Goal: Information Seeking & Learning: Learn about a topic

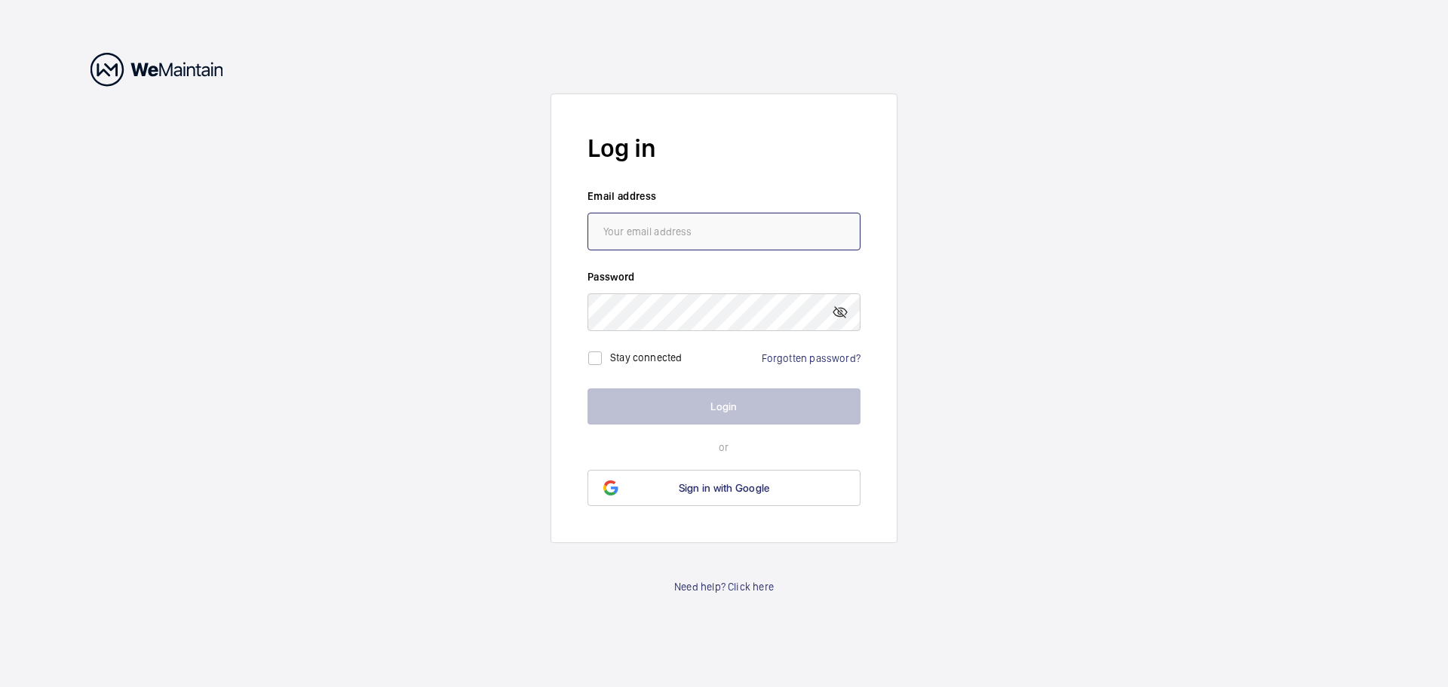
type input "[EMAIL_ADDRESS][PERSON_NAME][DOMAIN_NAME]"
click at [588, 389] on button "Login" at bounding box center [724, 407] width 273 height 36
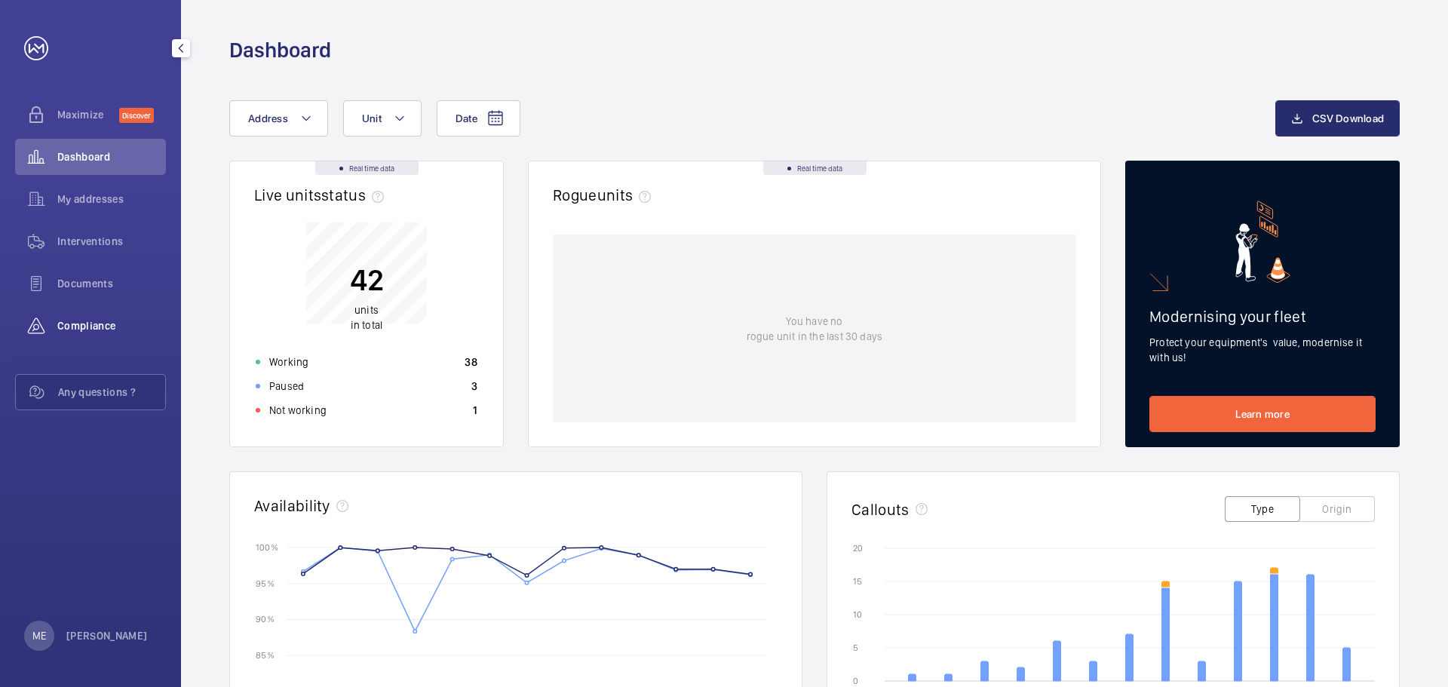
click at [82, 319] on span "Compliance" at bounding box center [111, 325] width 109 height 15
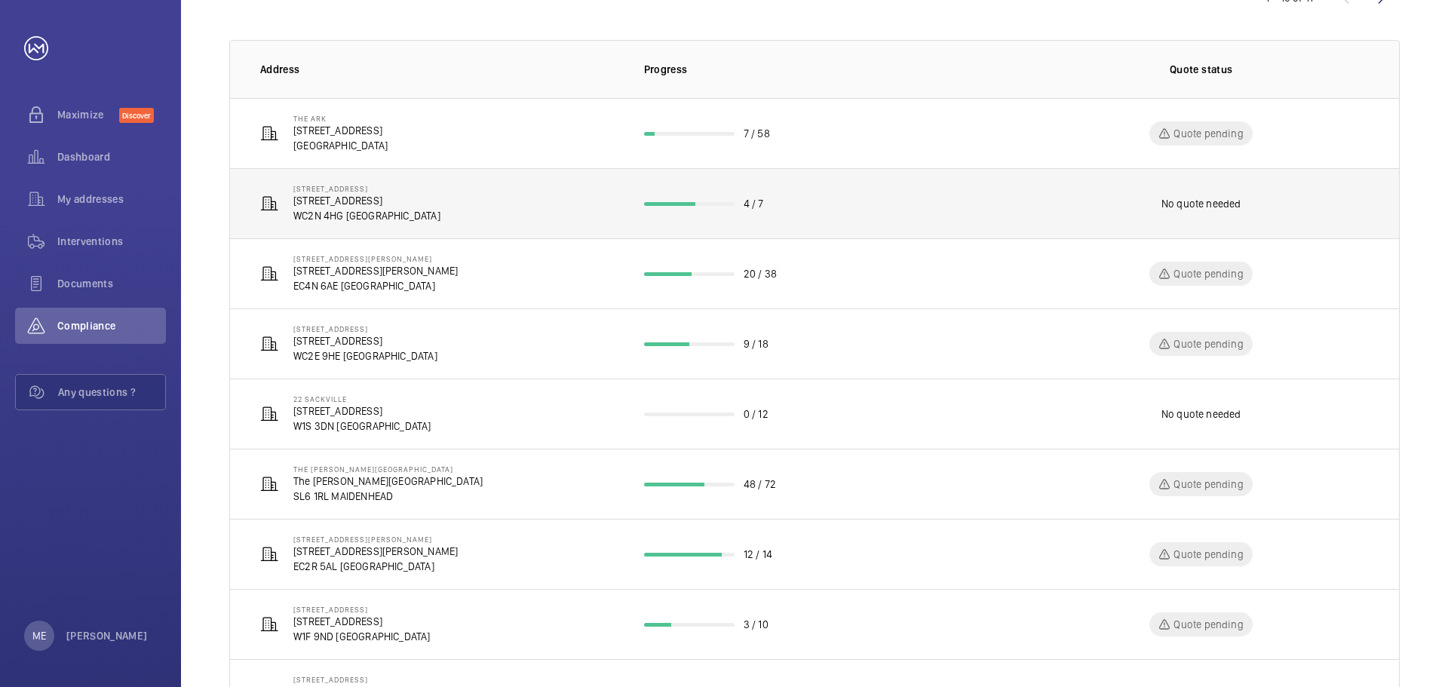
scroll to position [195, 0]
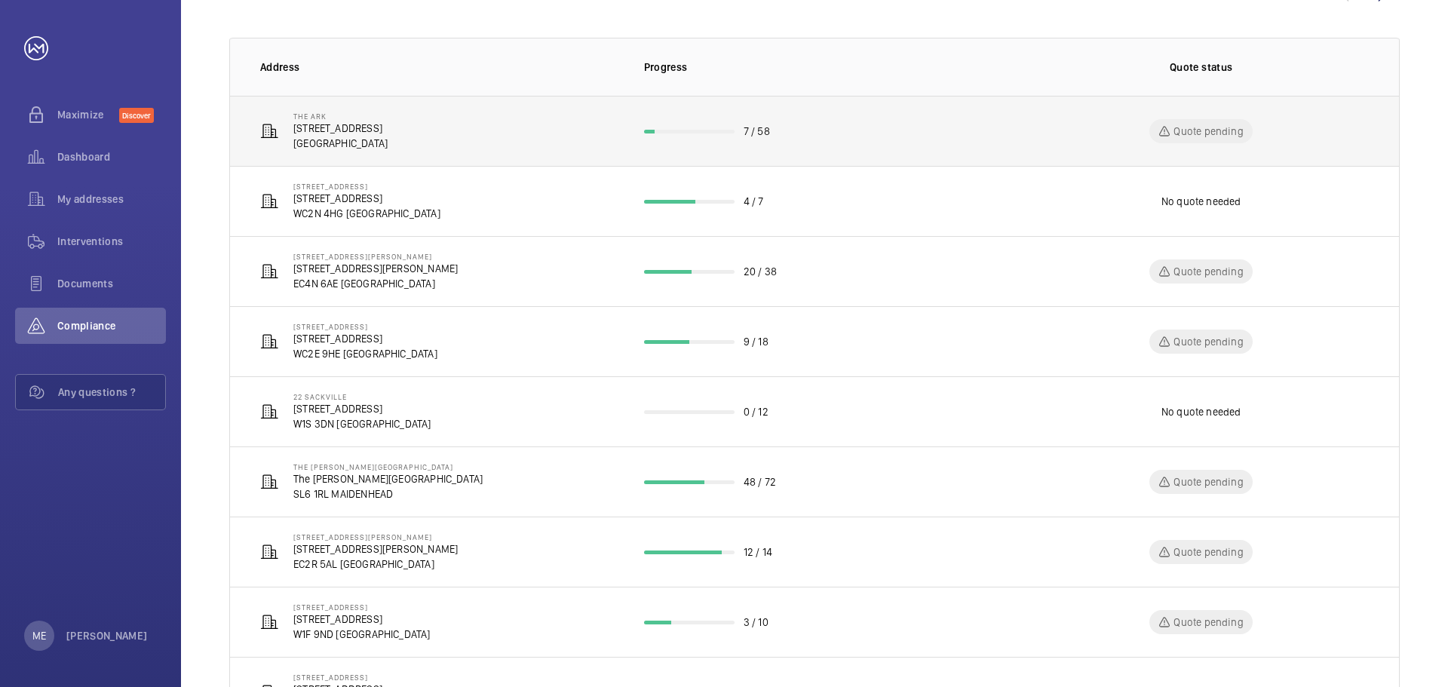
click at [328, 146] on p "[GEOGRAPHIC_DATA]" at bounding box center [340, 143] width 94 height 15
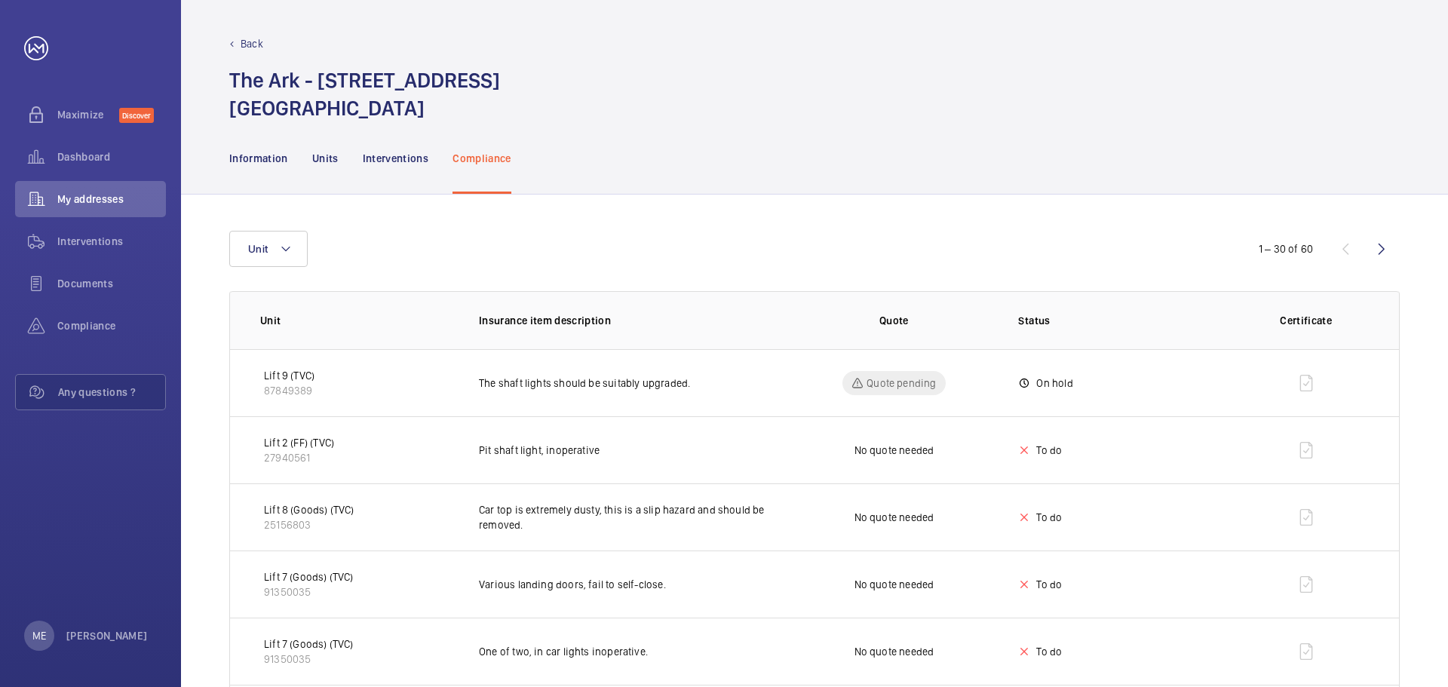
click at [485, 153] on p "Compliance" at bounding box center [482, 158] width 59 height 15
click at [82, 315] on div "Compliance" at bounding box center [90, 326] width 151 height 36
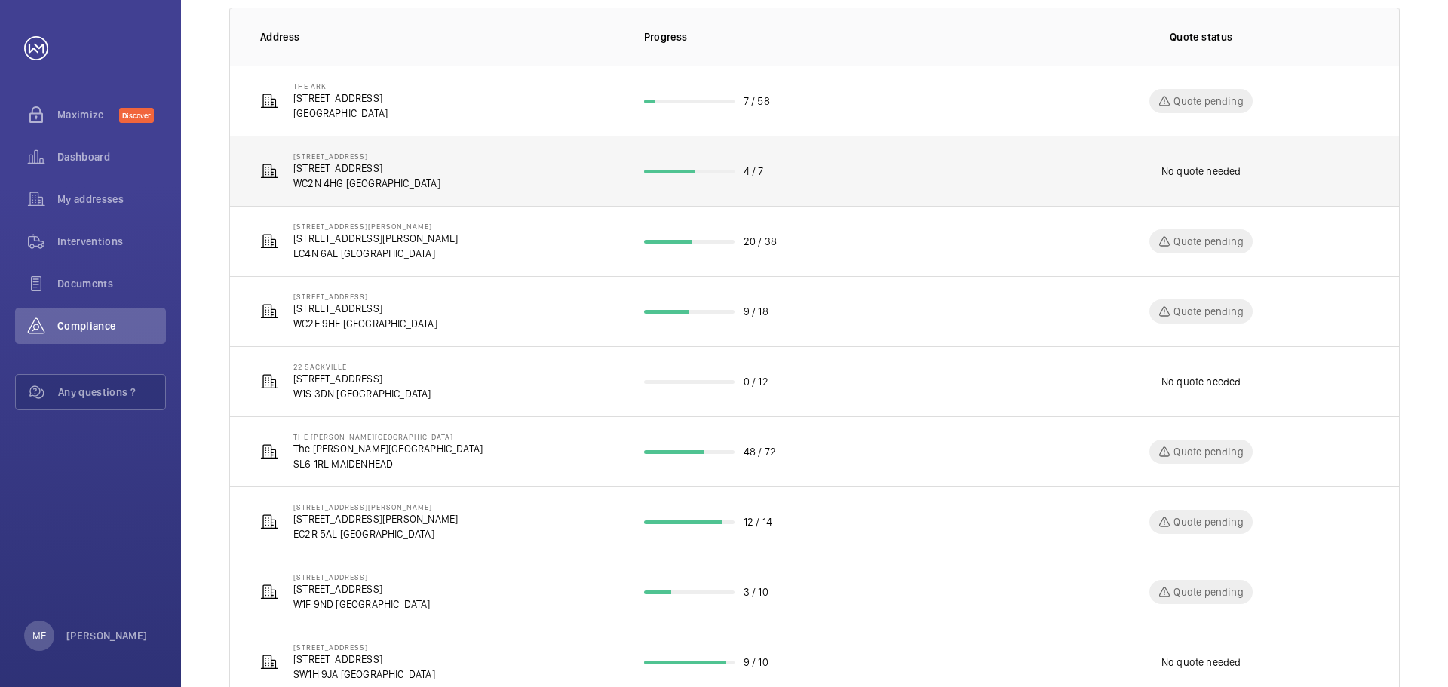
scroll to position [226, 0]
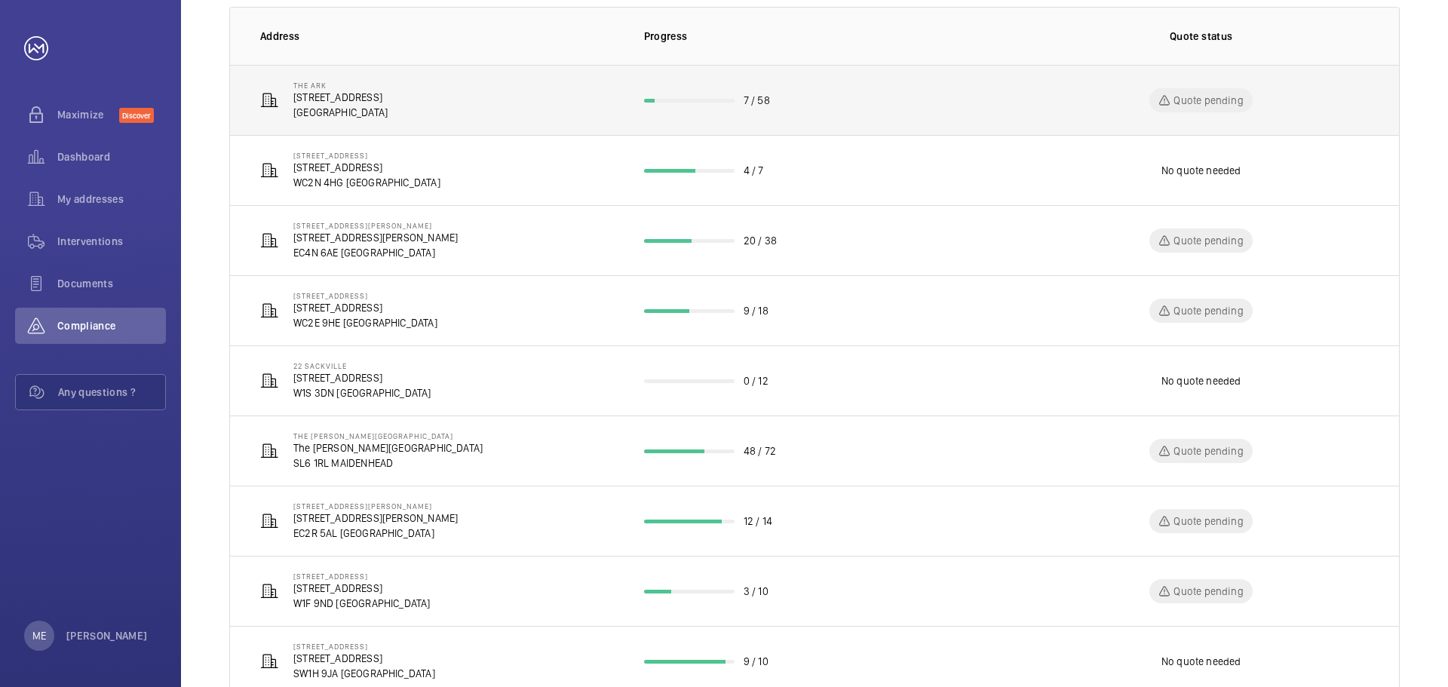
click at [725, 114] on td "7 / 58" at bounding box center [815, 100] width 390 height 70
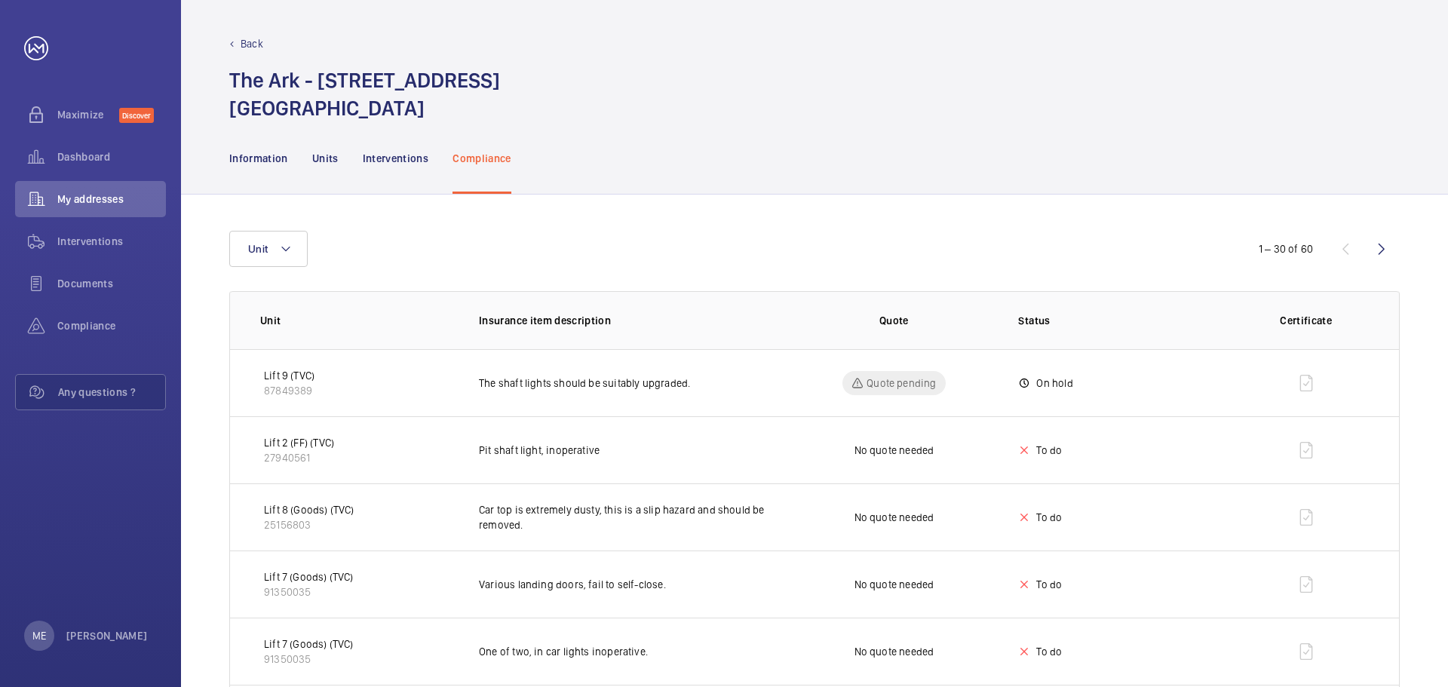
click at [244, 43] on p "Back" at bounding box center [252, 43] width 23 height 15
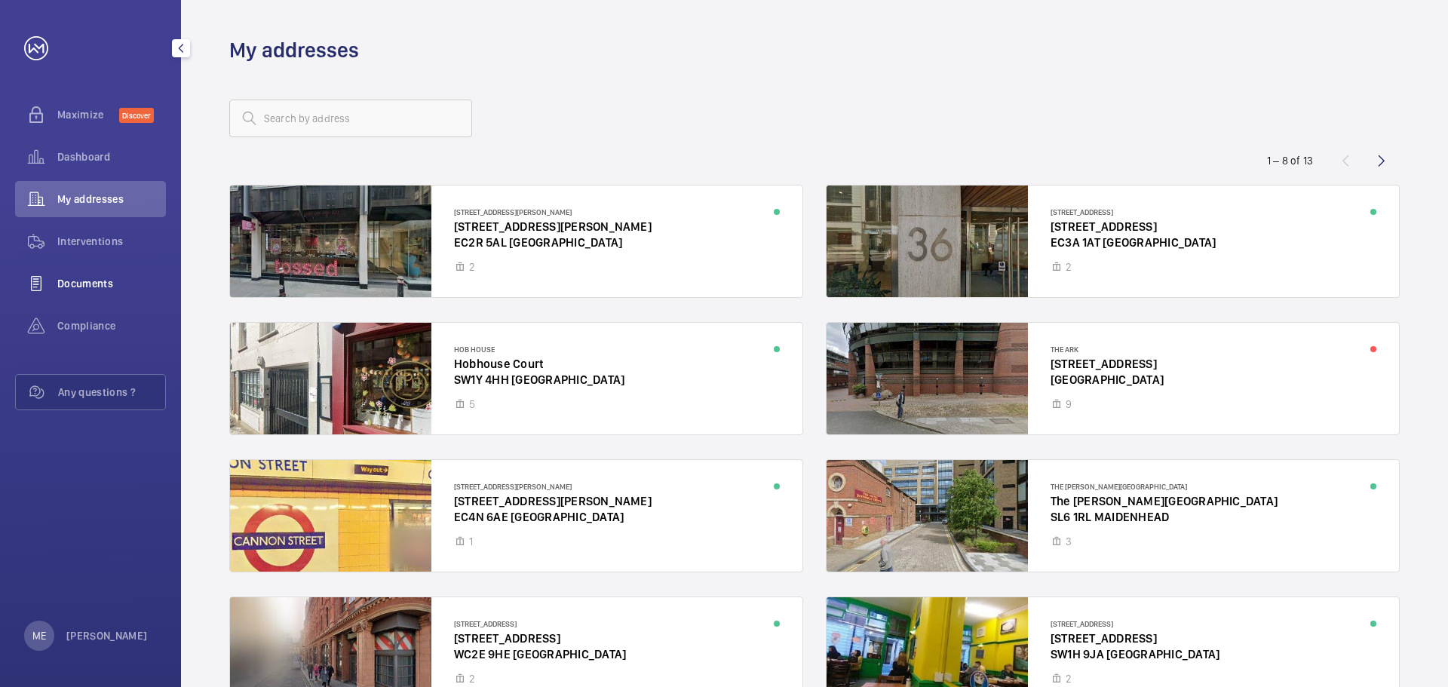
click at [115, 299] on div "Documents" at bounding box center [90, 284] width 151 height 36
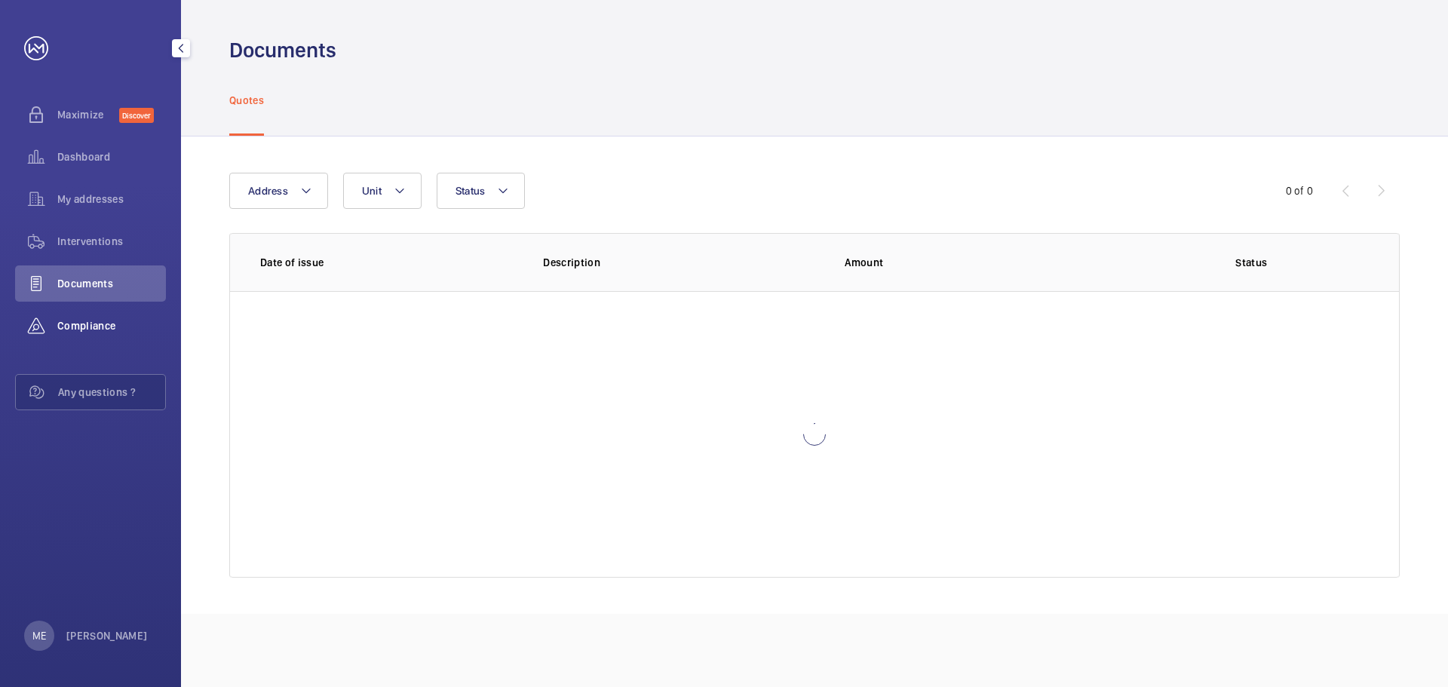
click at [109, 312] on div "Compliance" at bounding box center [90, 326] width 151 height 36
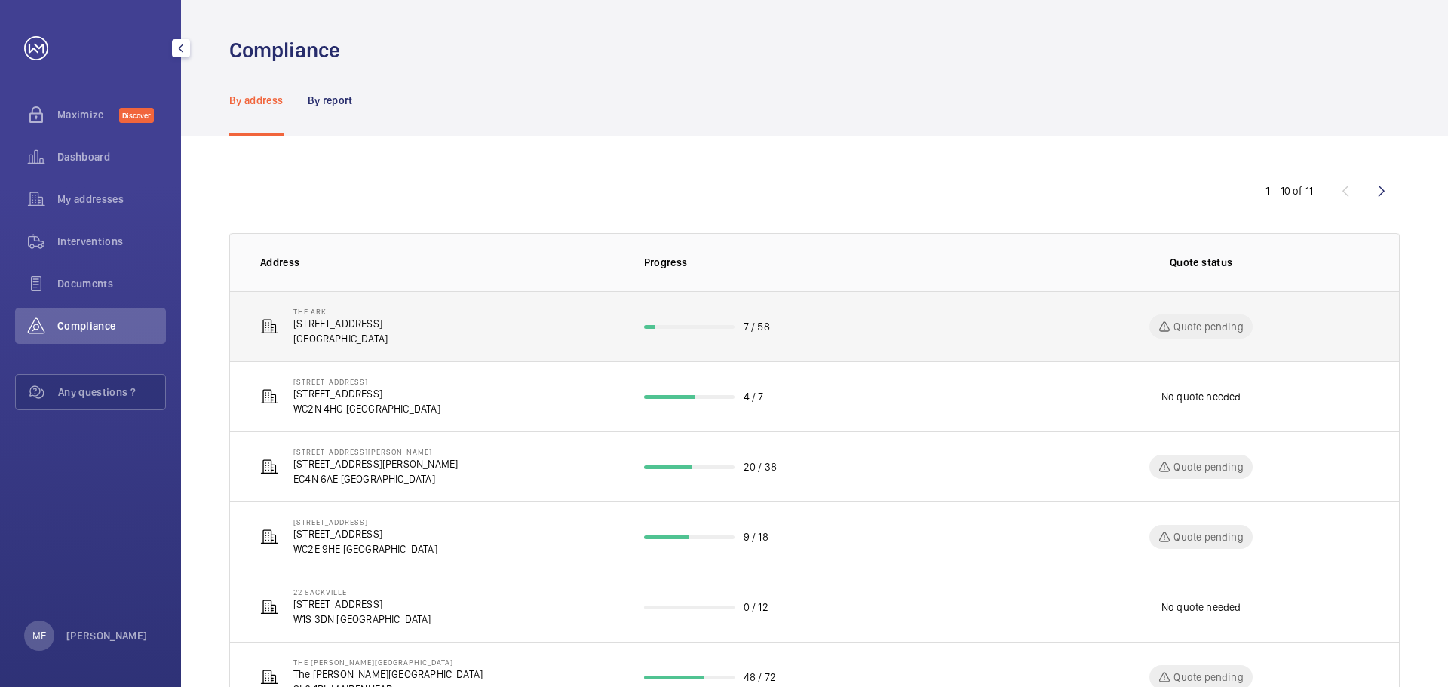
scroll to position [342, 0]
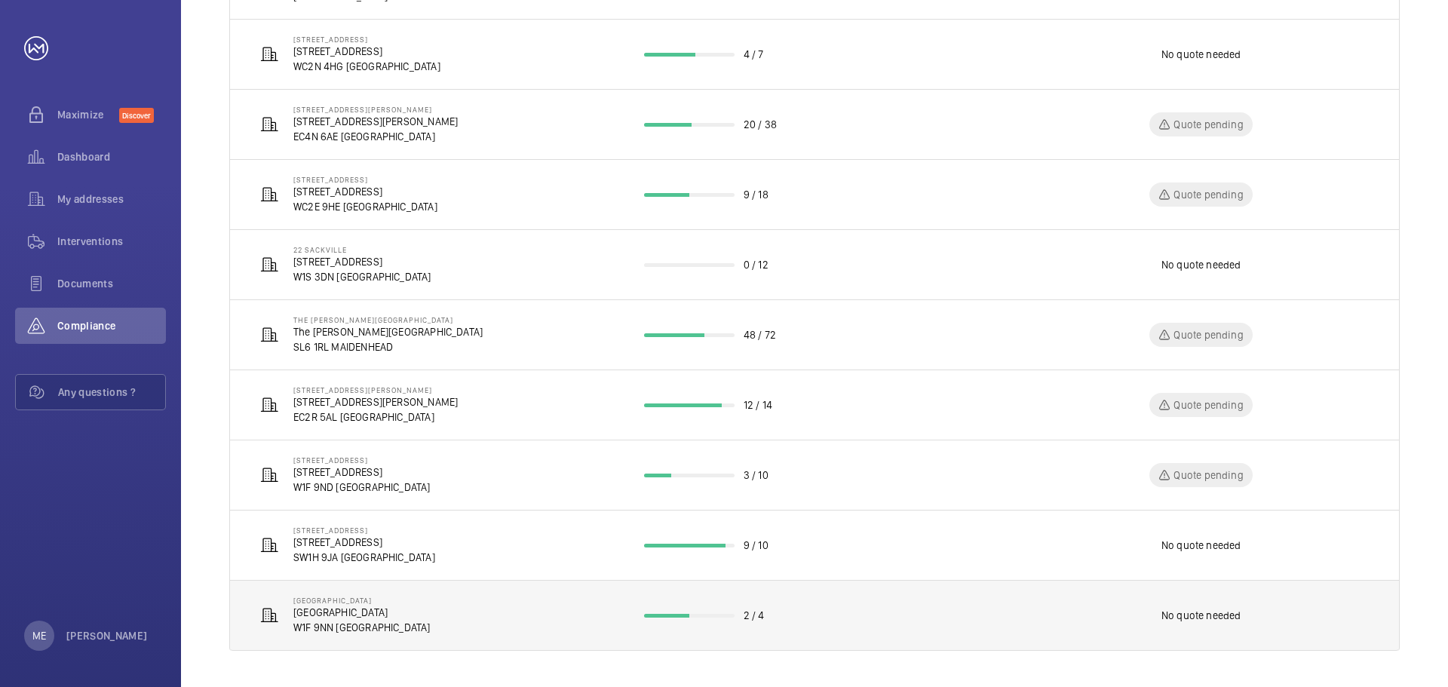
click at [358, 639] on td "[GEOGRAPHIC_DATA] [STREET_ADDRESS]" at bounding box center [425, 615] width 390 height 71
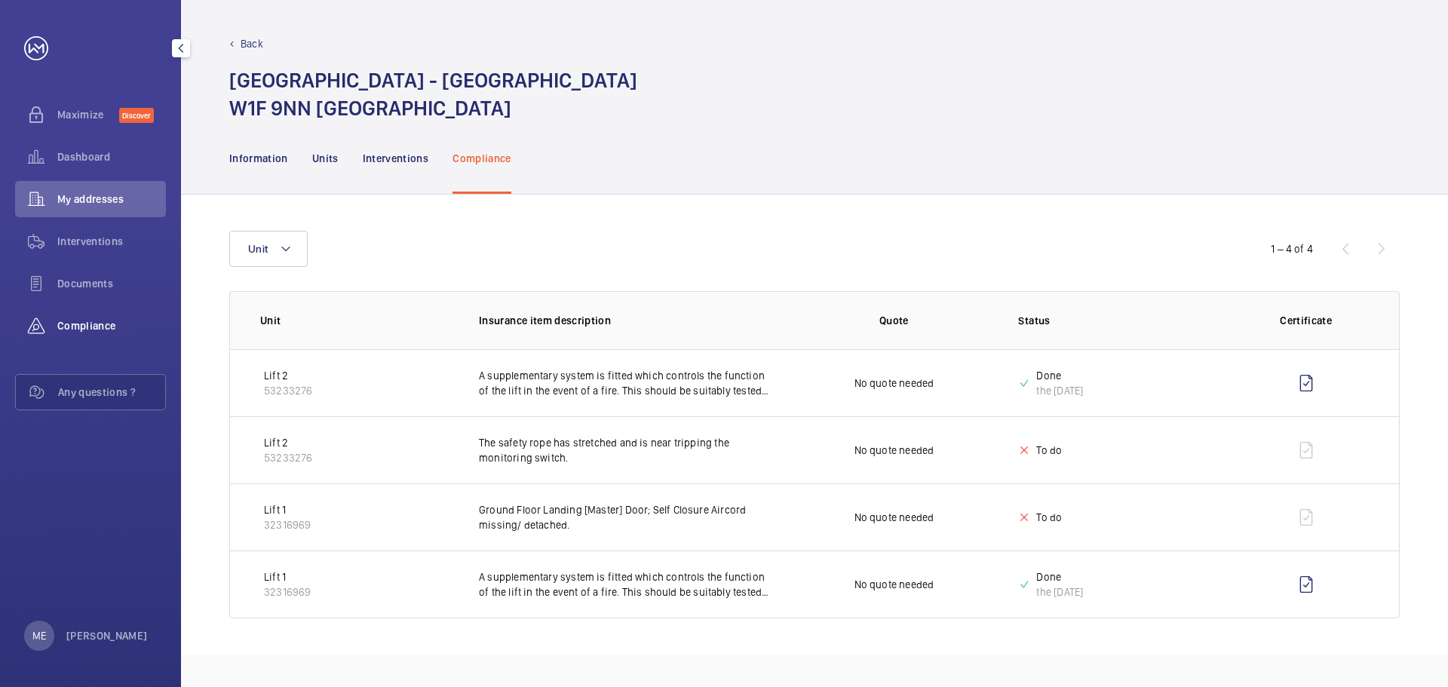
click at [71, 333] on div "Compliance" at bounding box center [90, 326] width 151 height 36
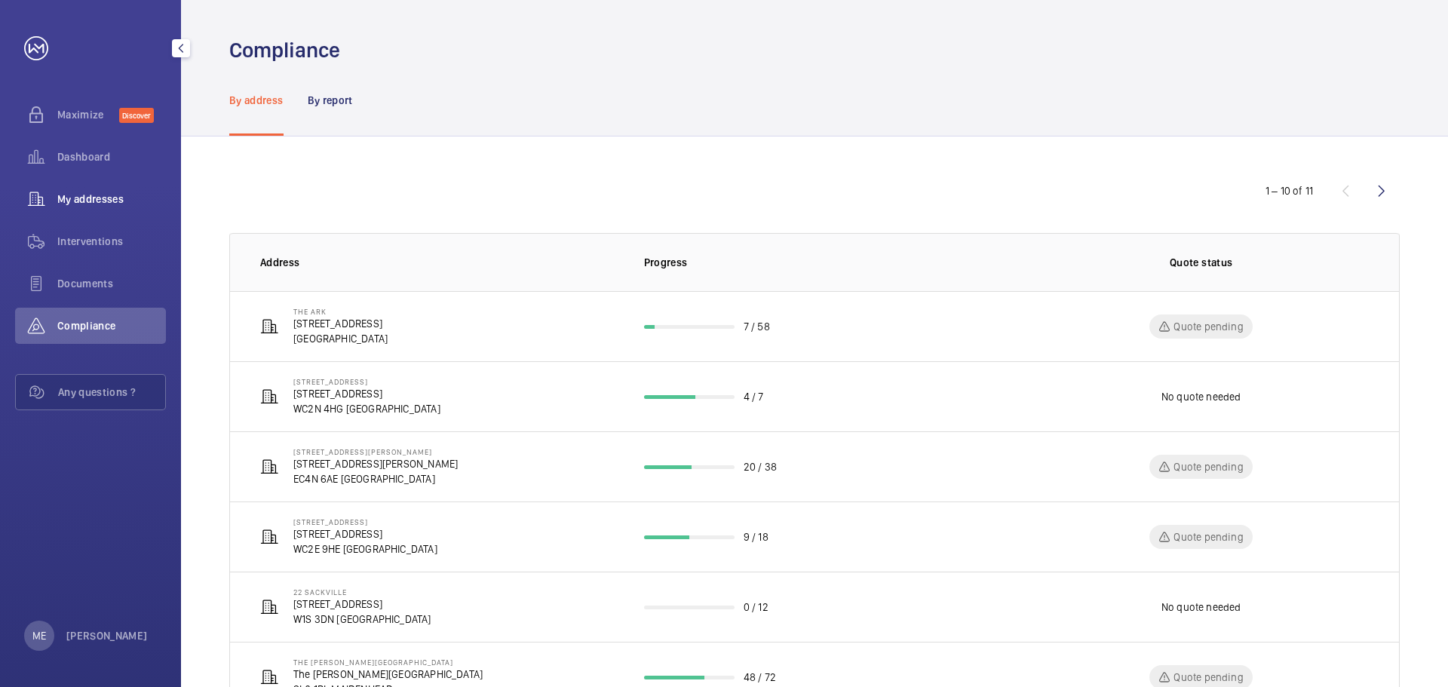
click at [83, 206] on span "My addresses" at bounding box center [111, 199] width 109 height 15
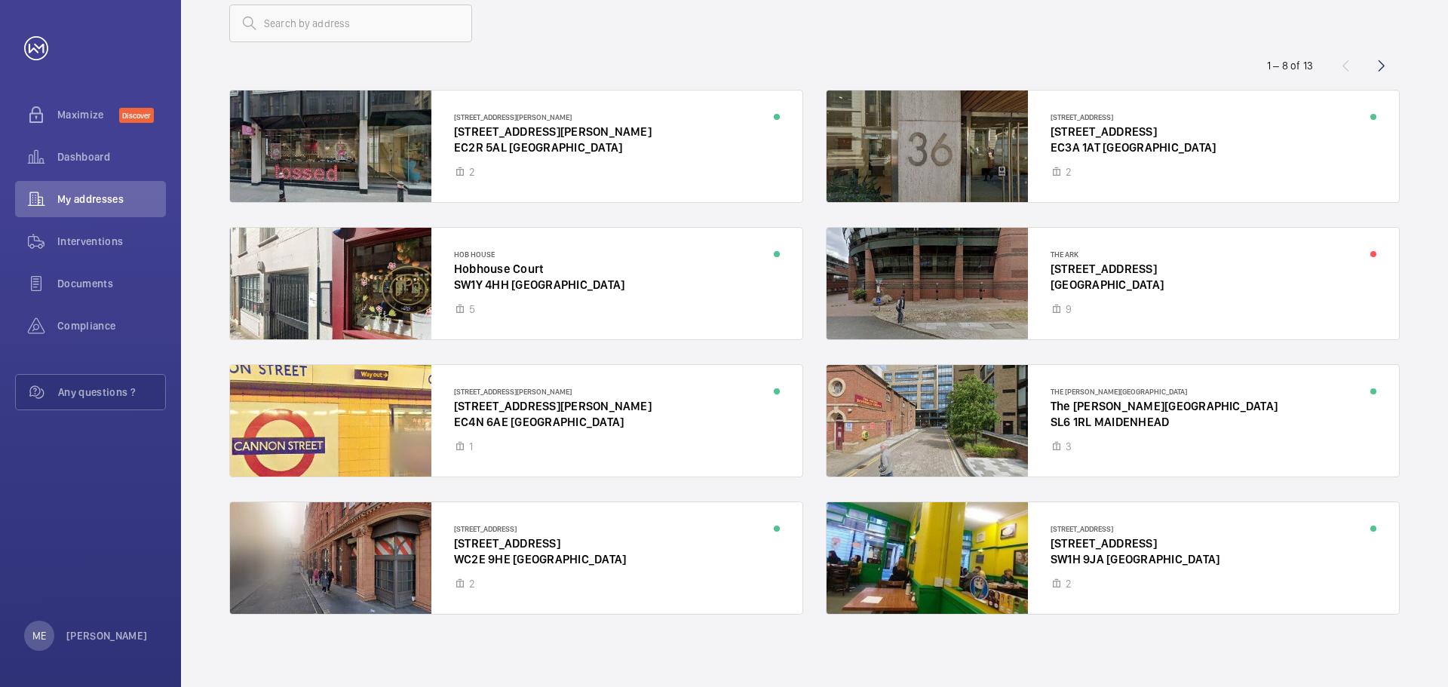
scroll to position [98, 0]
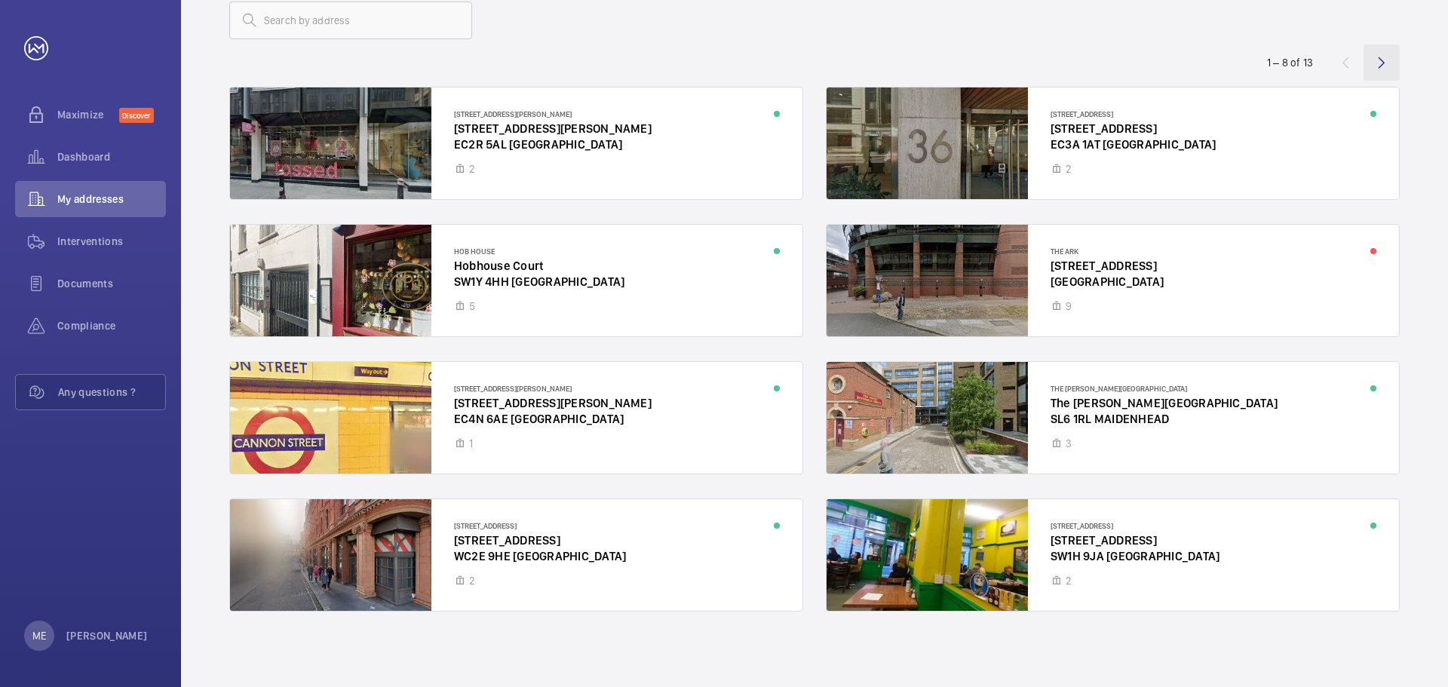
click at [1387, 62] on wm-front-icon-button at bounding box center [1382, 63] width 36 height 36
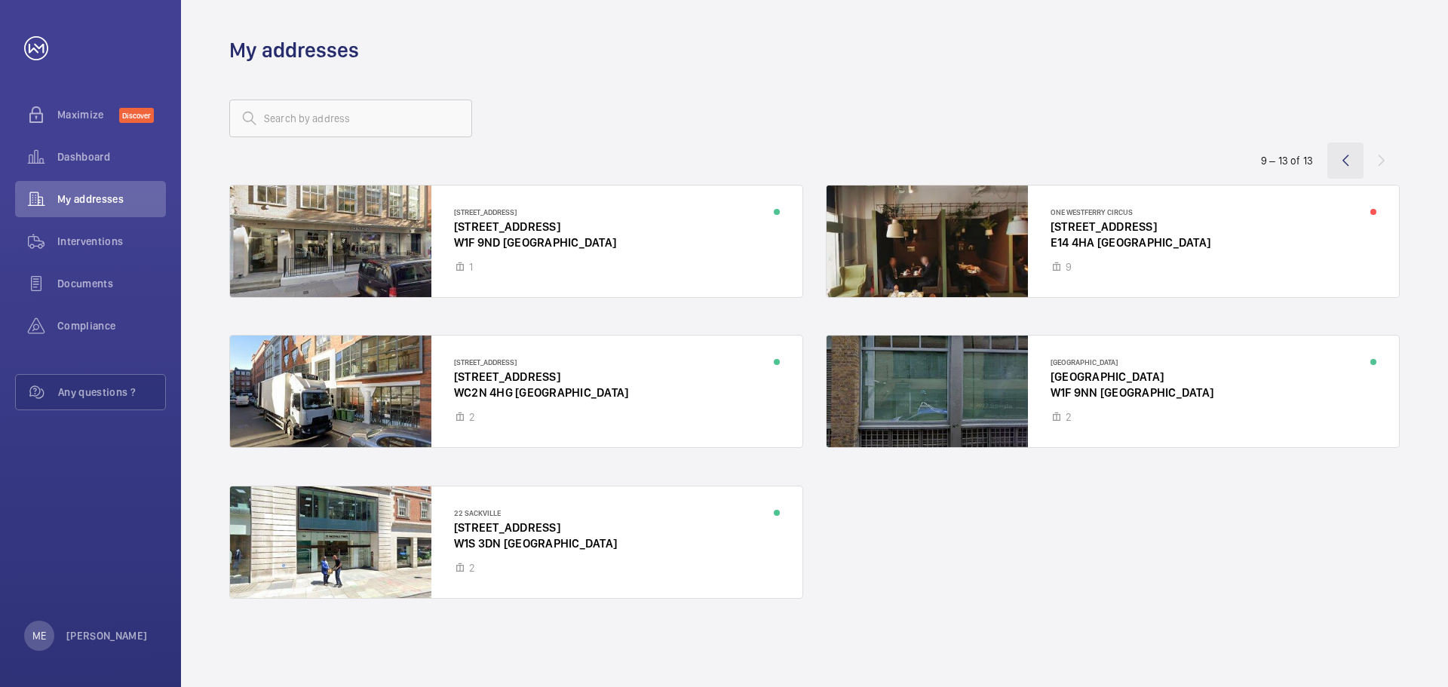
click at [1341, 161] on wm-front-icon-button at bounding box center [1346, 161] width 36 height 36
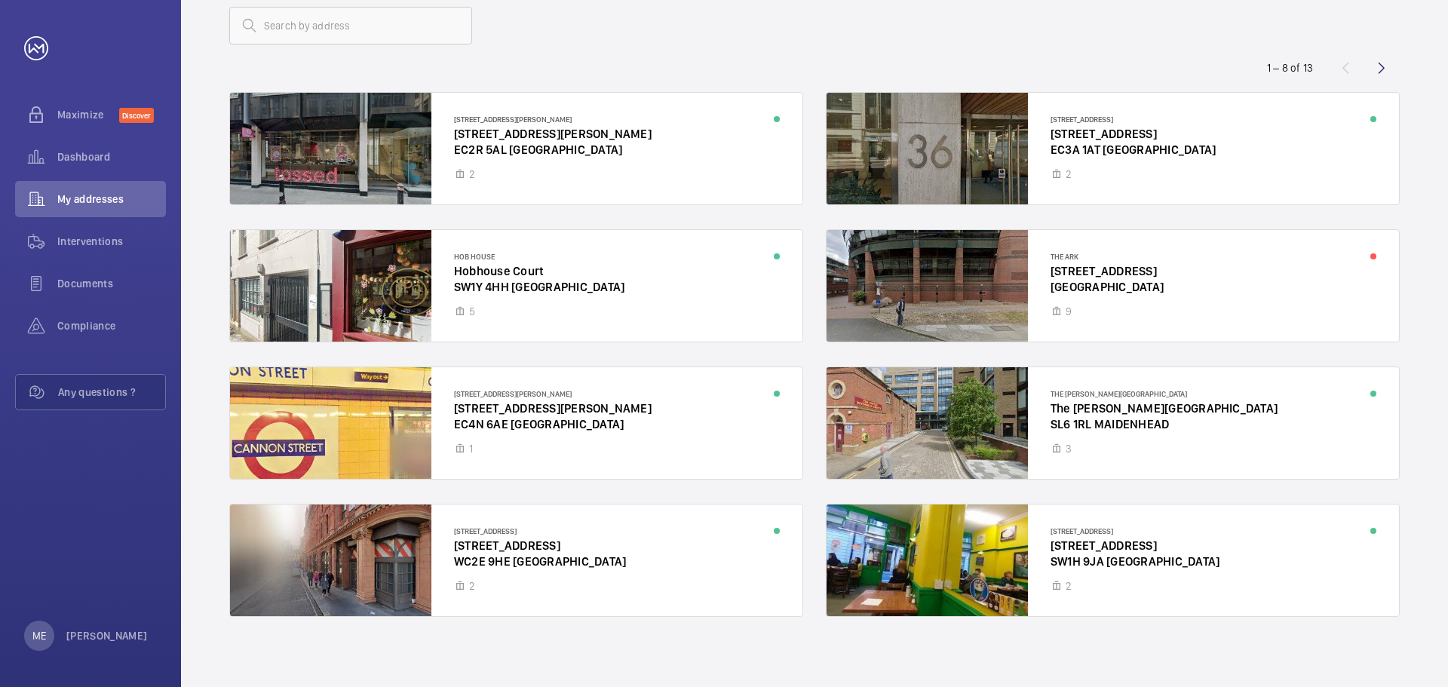
scroll to position [98, 0]
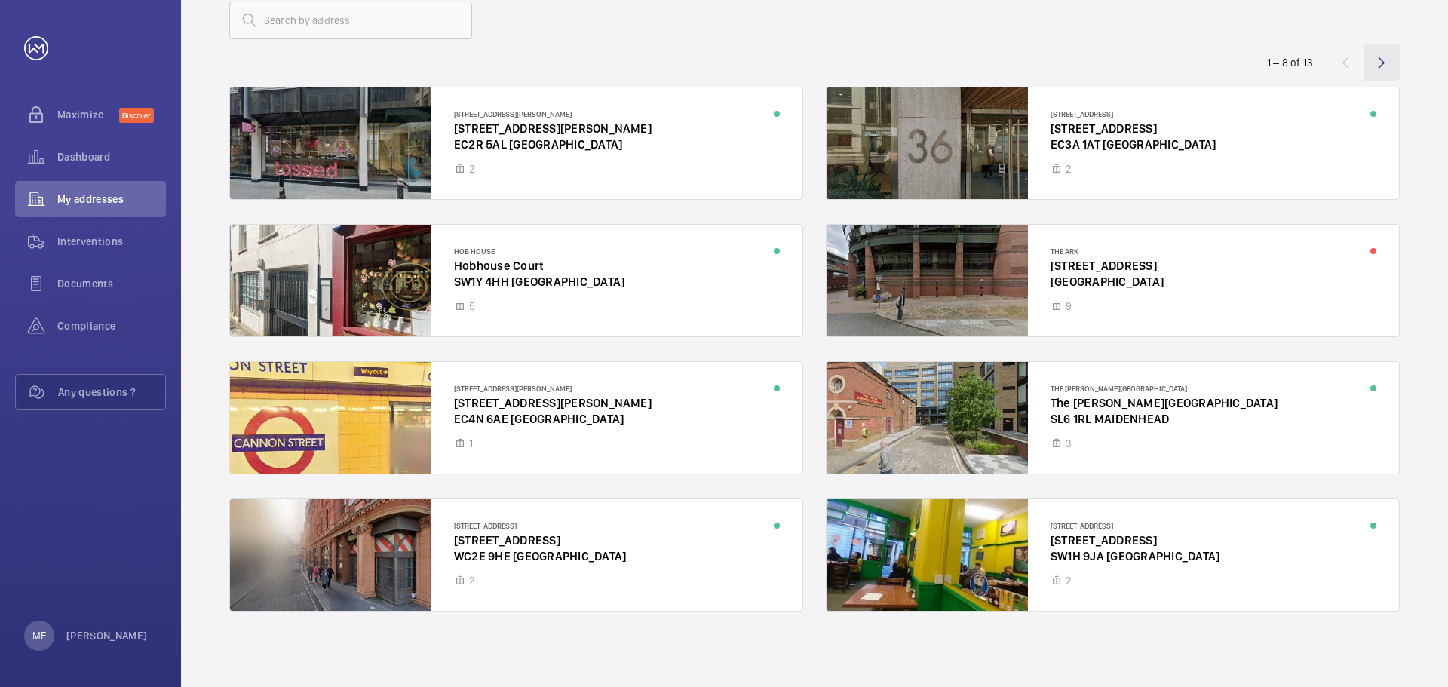
click at [1379, 65] on wm-front-icon-button at bounding box center [1382, 63] width 36 height 36
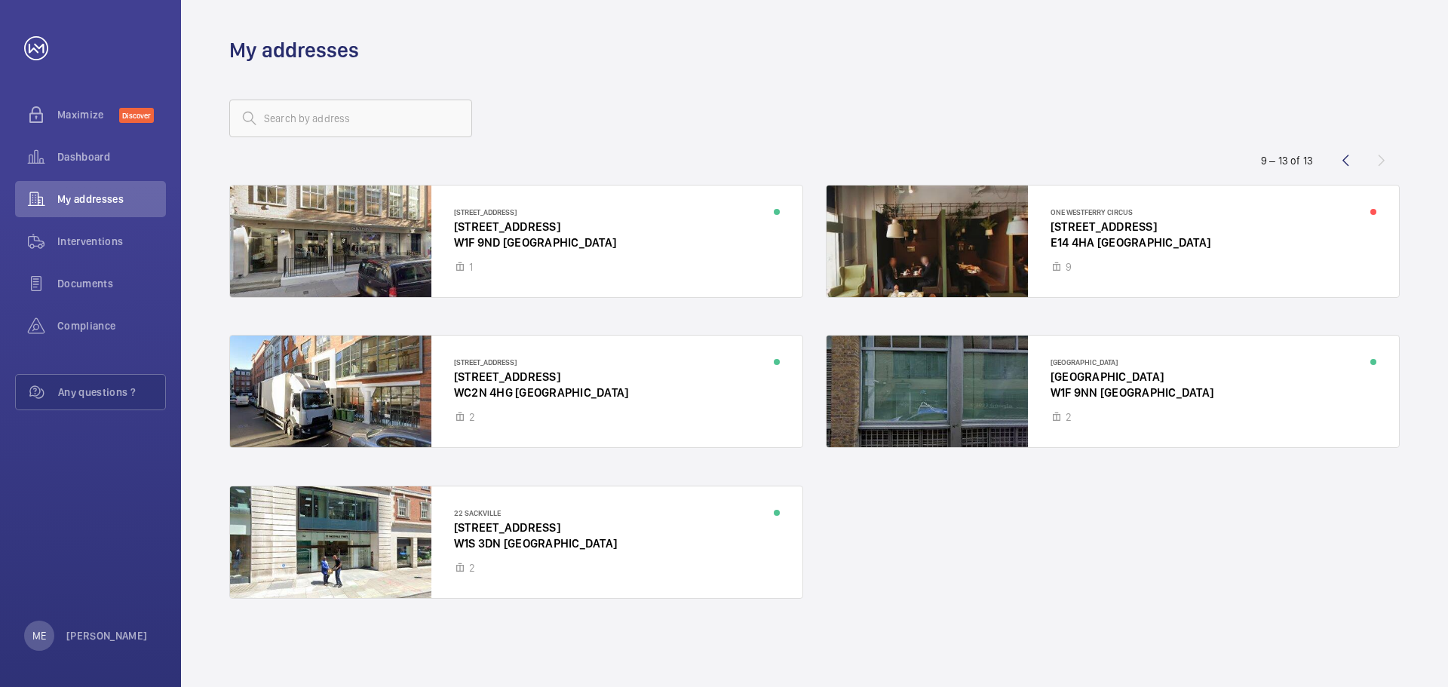
click at [1350, 170] on wm-front-async-data-loader "14-[GEOGRAPHIC_DATA] [STREET_ADDRESS] [GEOGRAPHIC_DATA] [STREET_ADDRESS] [GEOGR…" at bounding box center [814, 410] width 1171 height 481
click at [1348, 163] on wm-front-icon-button at bounding box center [1346, 161] width 36 height 36
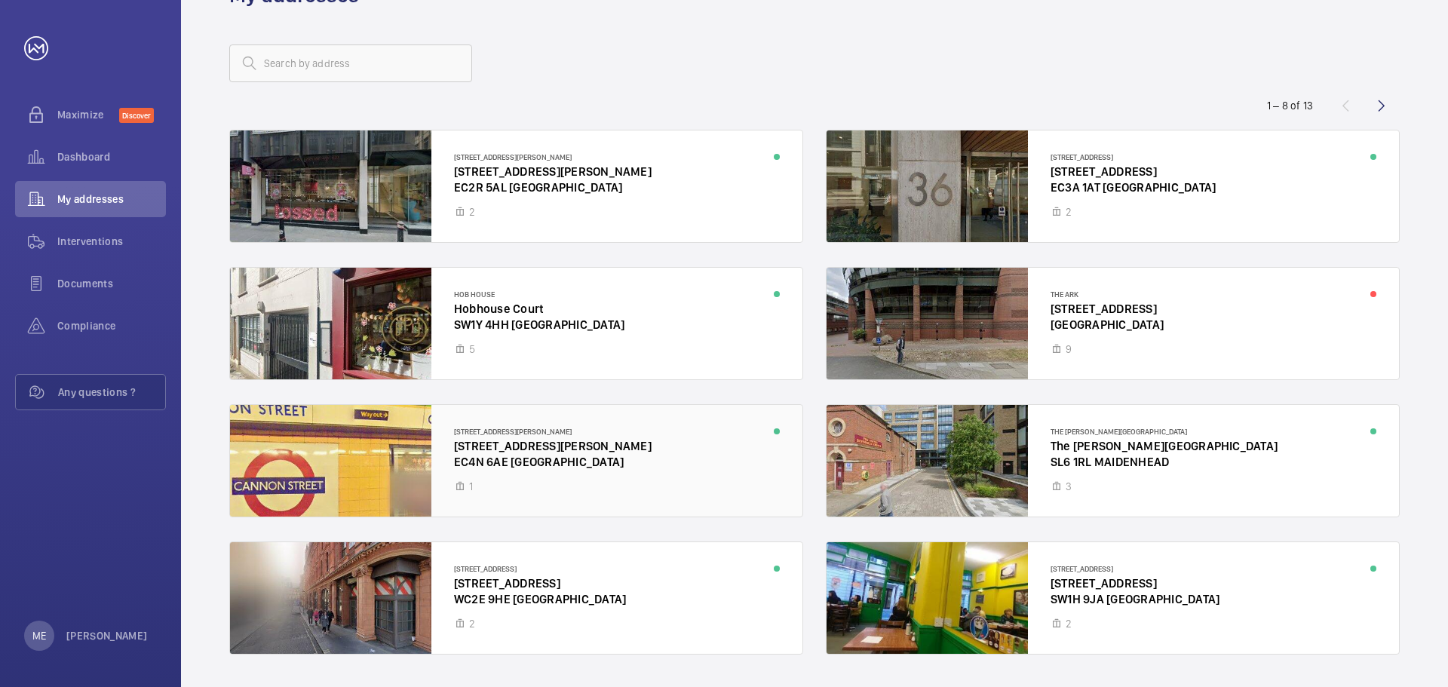
scroll to position [98, 0]
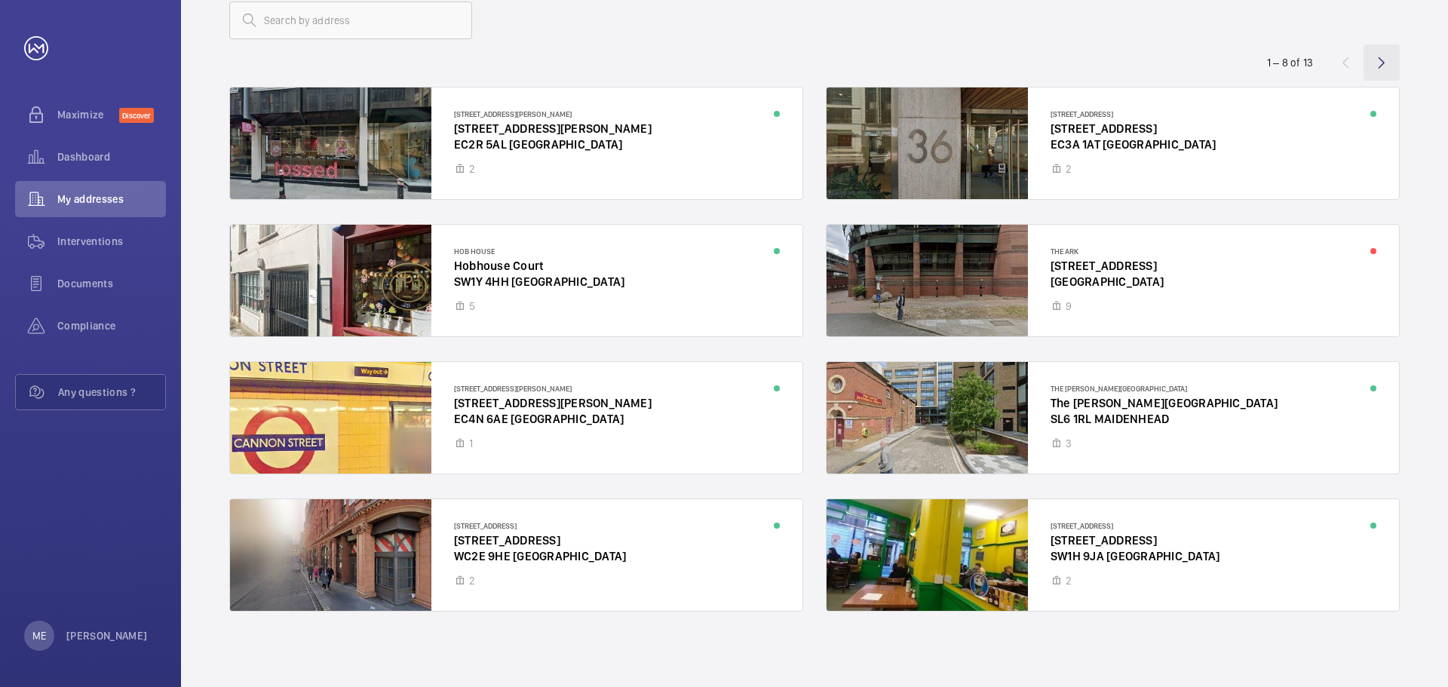
click at [1384, 60] on wm-front-icon-button at bounding box center [1382, 63] width 36 height 36
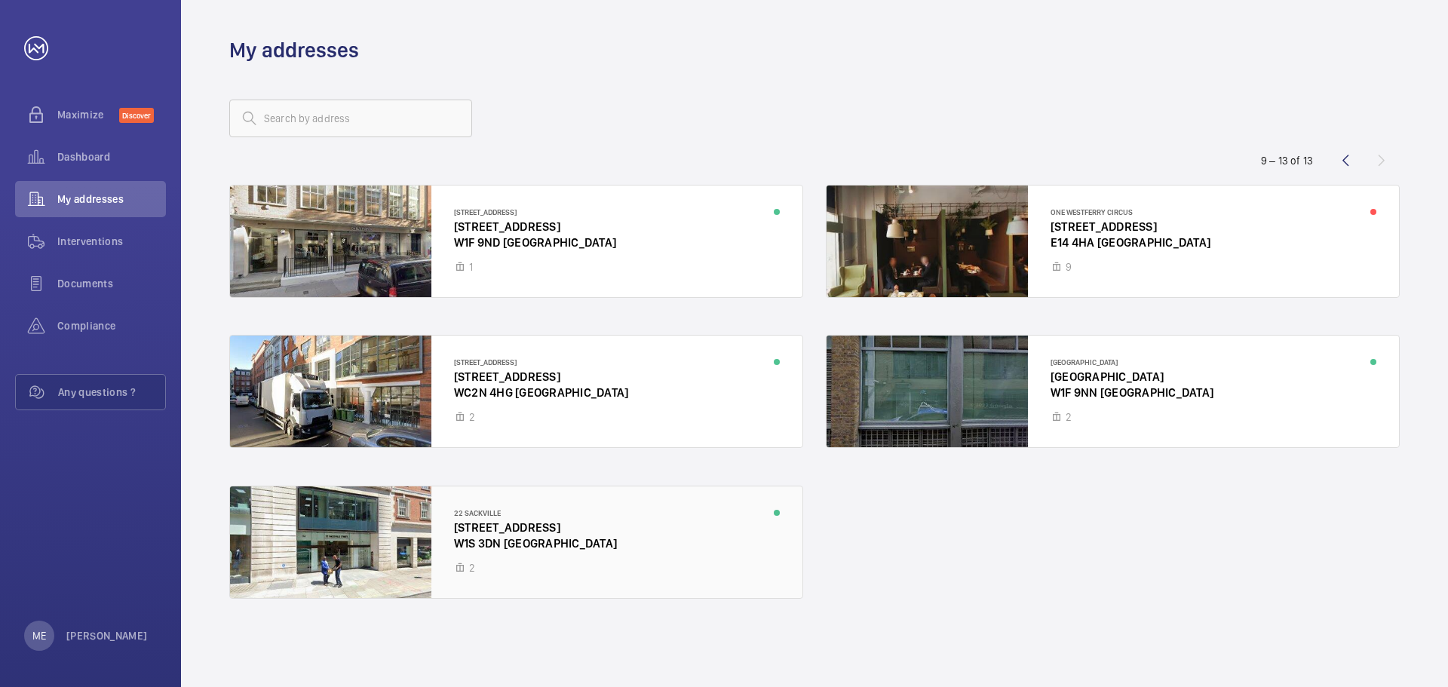
click at [403, 554] on div at bounding box center [516, 543] width 573 height 112
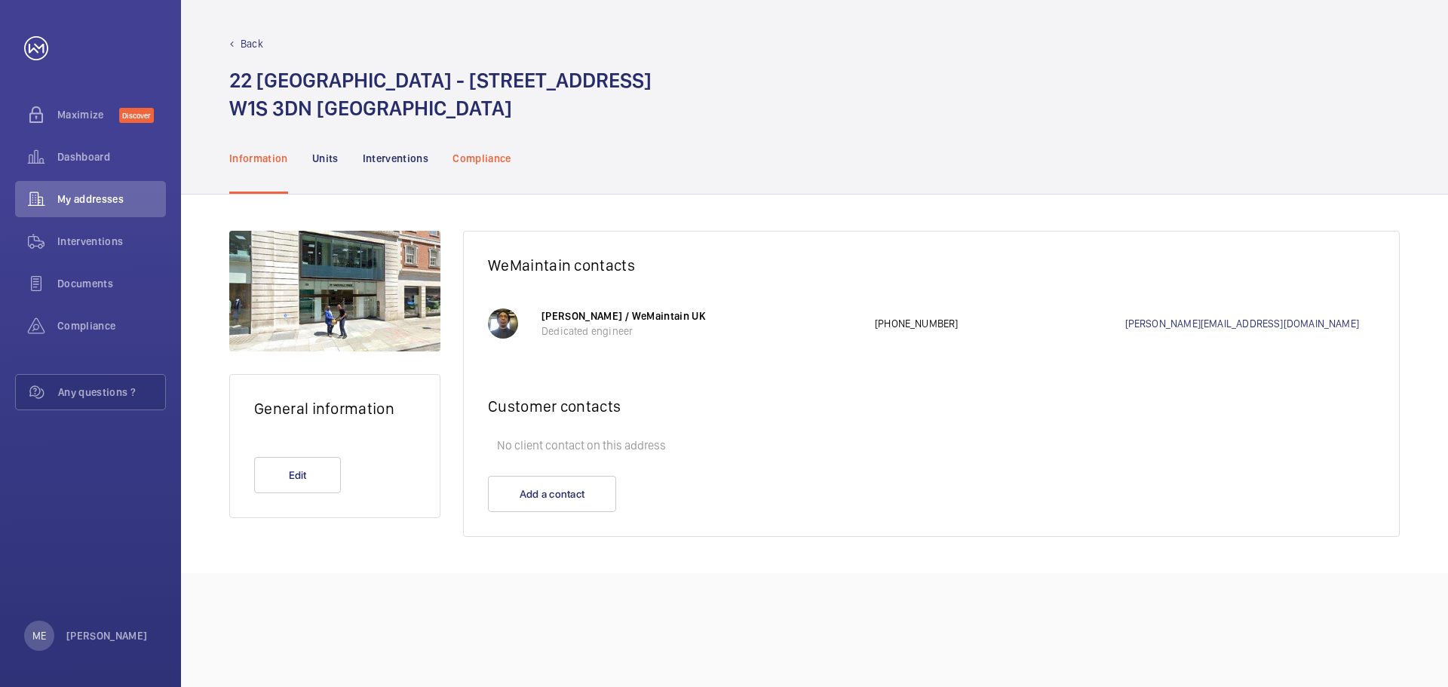
click at [453, 161] on p "Compliance" at bounding box center [482, 158] width 59 height 15
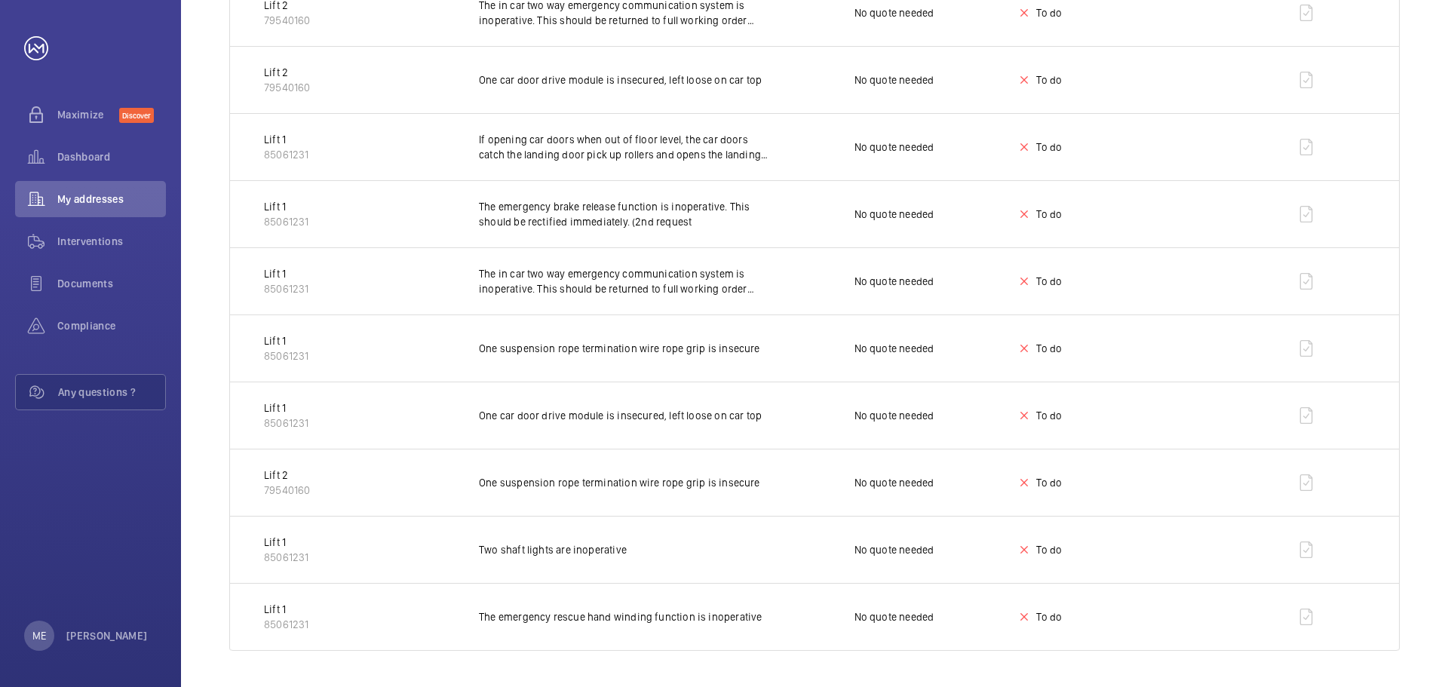
scroll to position [429, 0]
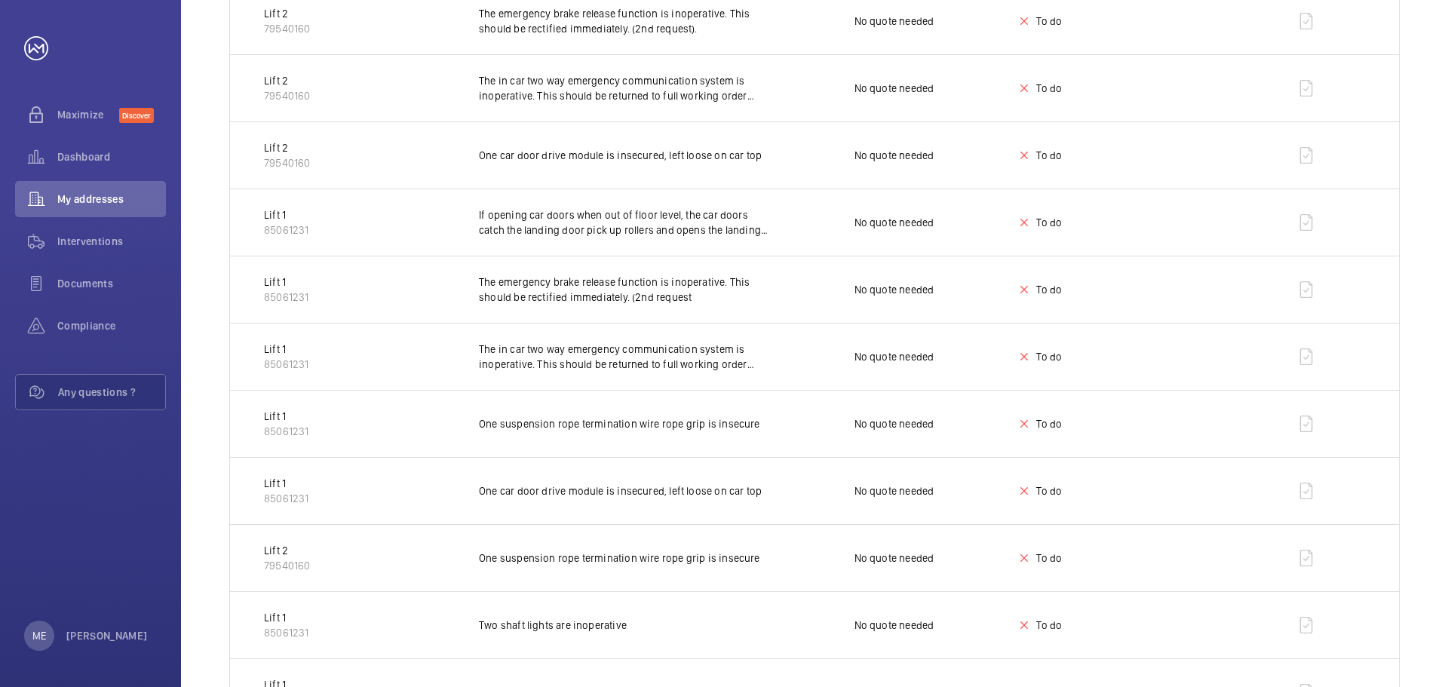
click at [726, 292] on p "The emergency brake release function is inoperative. This should be rectified i…" at bounding box center [624, 290] width 290 height 30
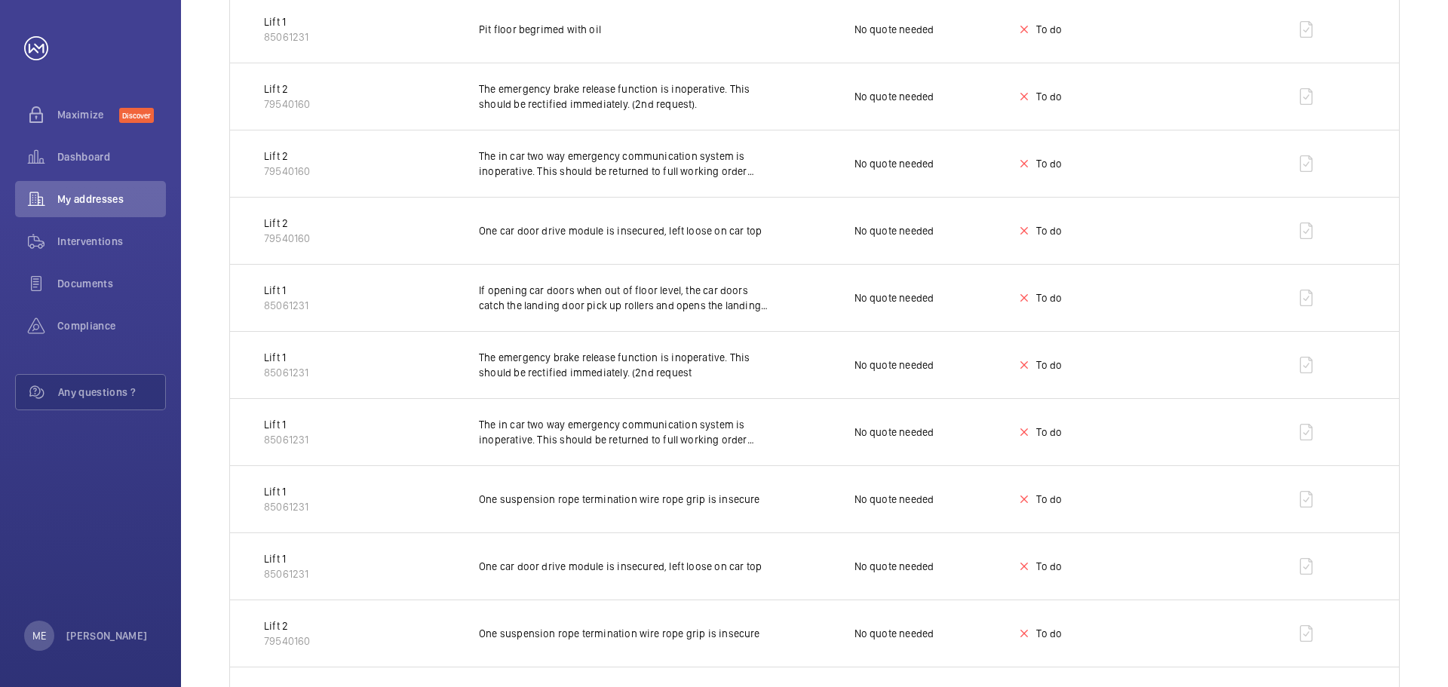
click at [631, 362] on p "The emergency brake release function is inoperative. This should be rectified i…" at bounding box center [624, 365] width 290 height 30
click at [1258, 364] on td at bounding box center [1310, 364] width 180 height 67
